Goal: Check status: Check status

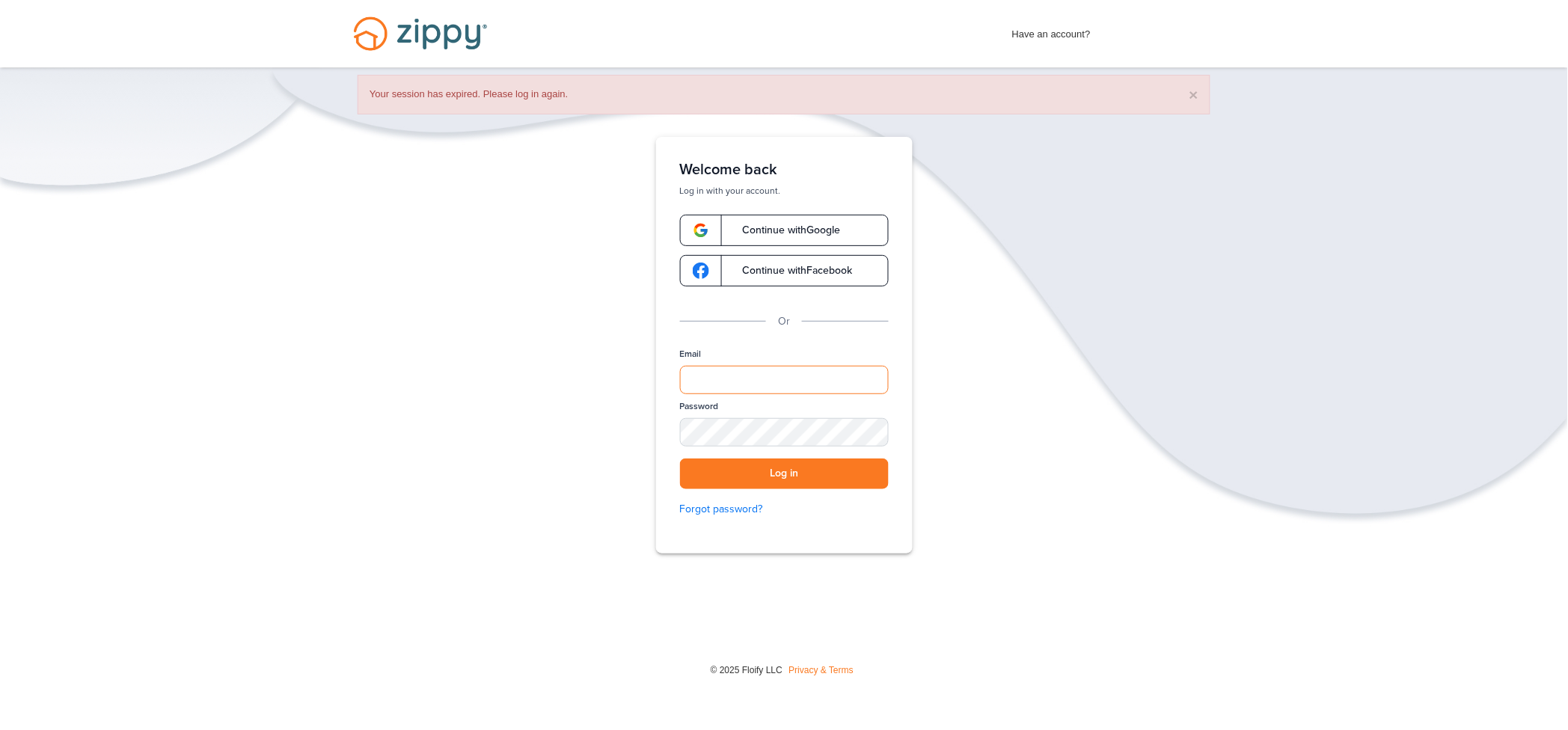
click at [722, 388] on input "Email" at bounding box center [784, 379] width 208 height 28
type input "**********"
click at [868, 430] on div "SHOW" at bounding box center [870, 433] width 33 height 14
click at [780, 478] on button "Log in" at bounding box center [784, 473] width 208 height 30
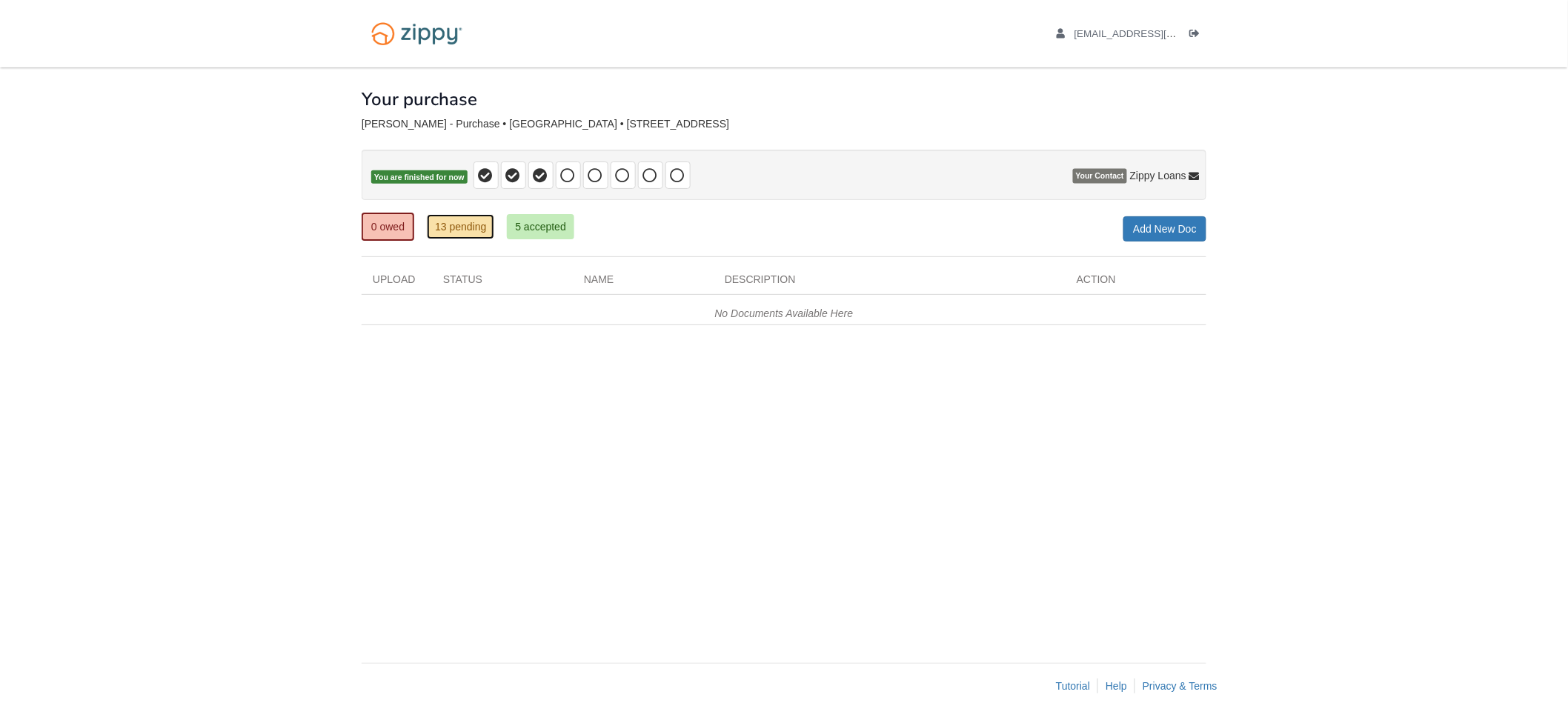
click at [463, 227] on link "13 pending" at bounding box center [460, 227] width 67 height 26
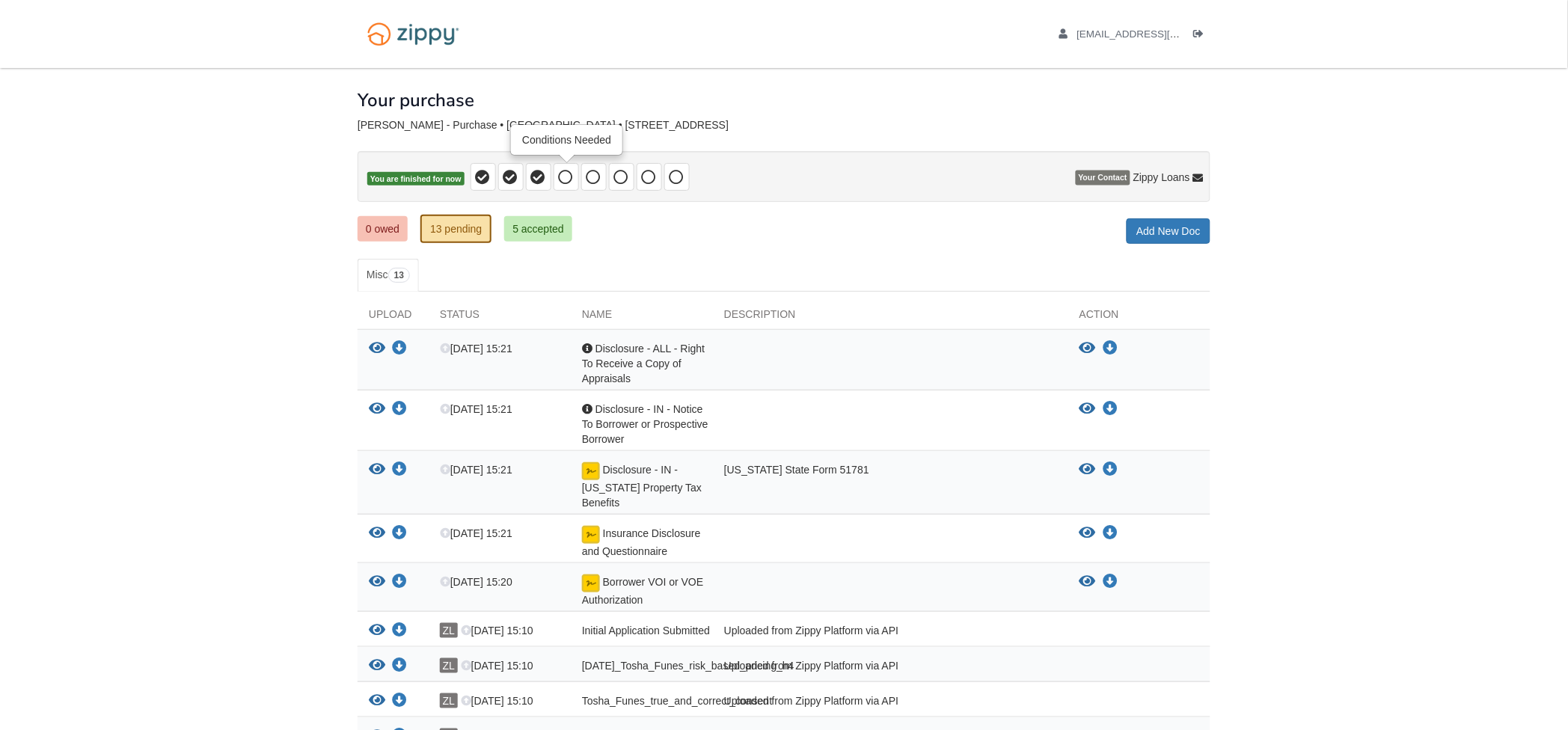
click at [568, 177] on icon at bounding box center [566, 176] width 15 height 15
click at [544, 228] on link "5 accepted" at bounding box center [538, 229] width 68 height 26
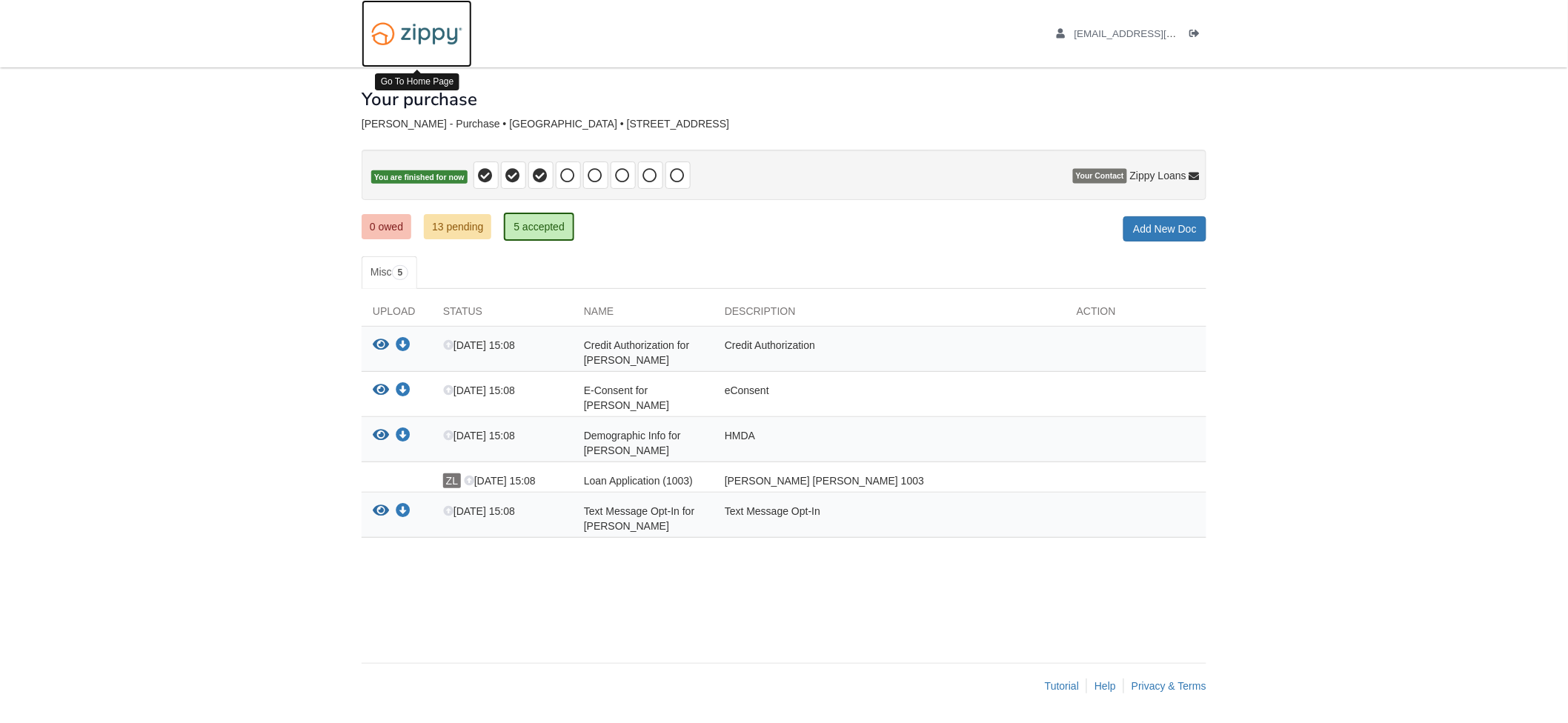
click at [425, 32] on img at bounding box center [417, 33] width 111 height 38
